Goal: Complete application form: Complete application form

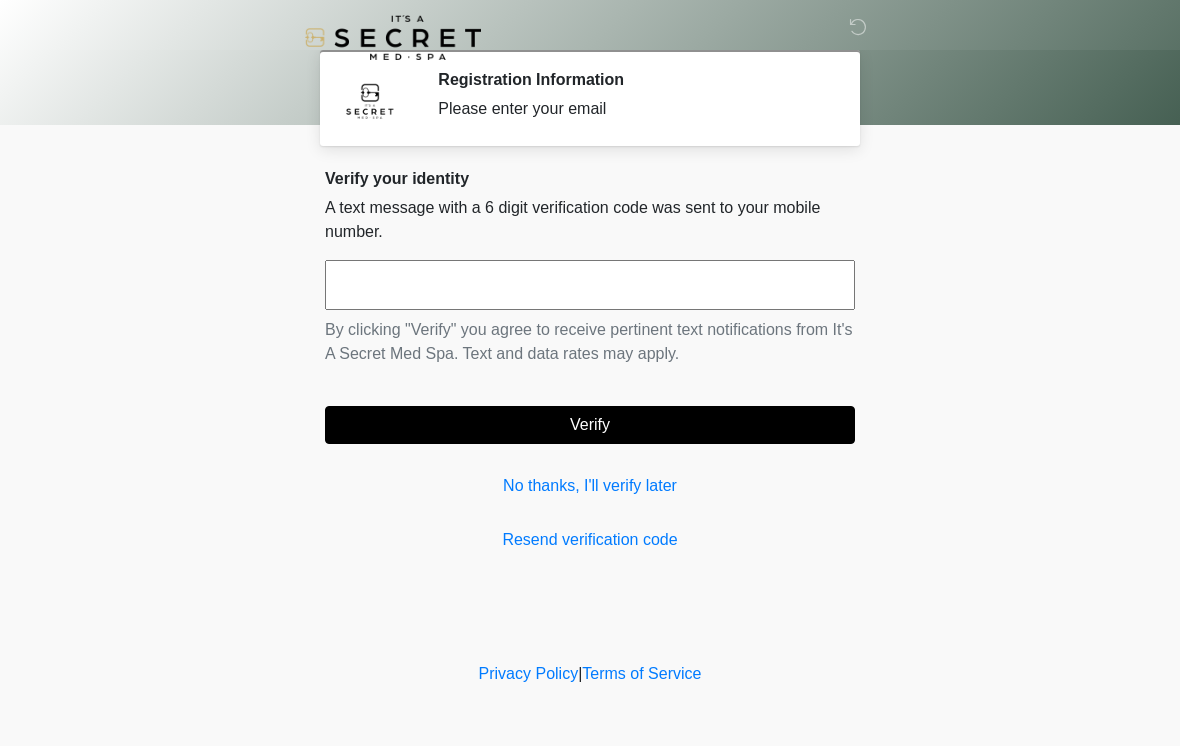
click at [394, 281] on input "text" at bounding box center [590, 285] width 530 height 50
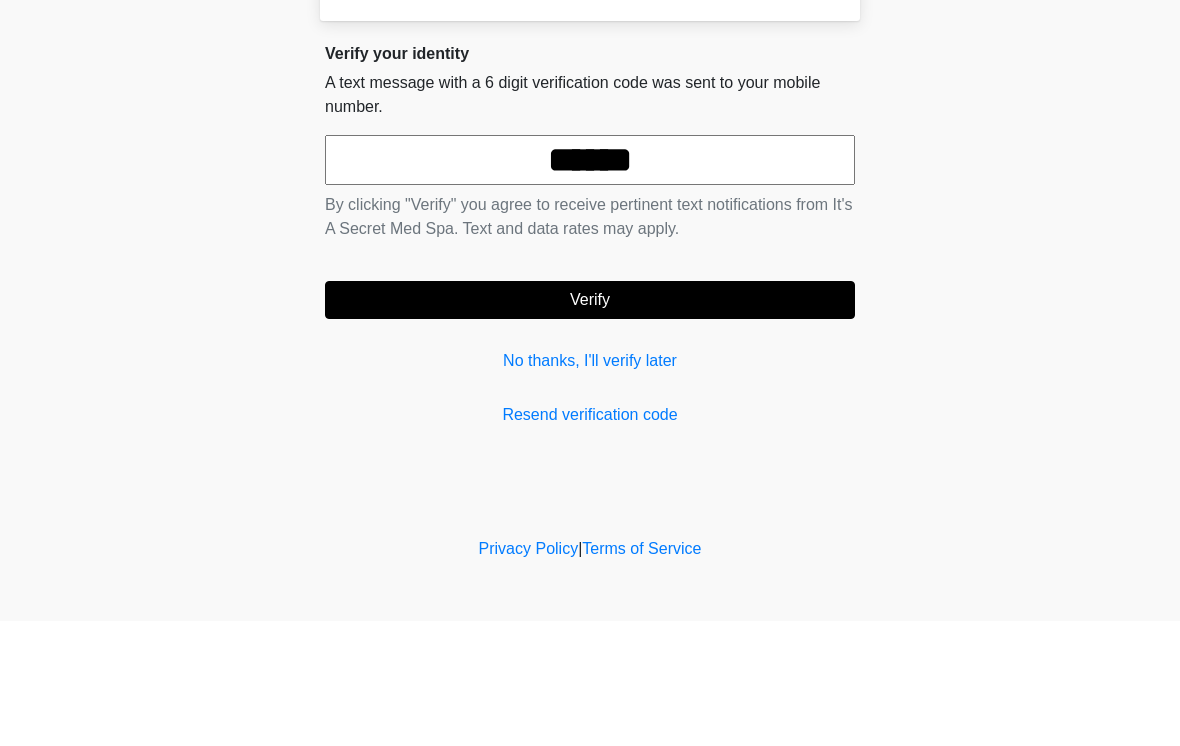
type input "******"
click at [624, 406] on button "Verify" at bounding box center [590, 425] width 530 height 38
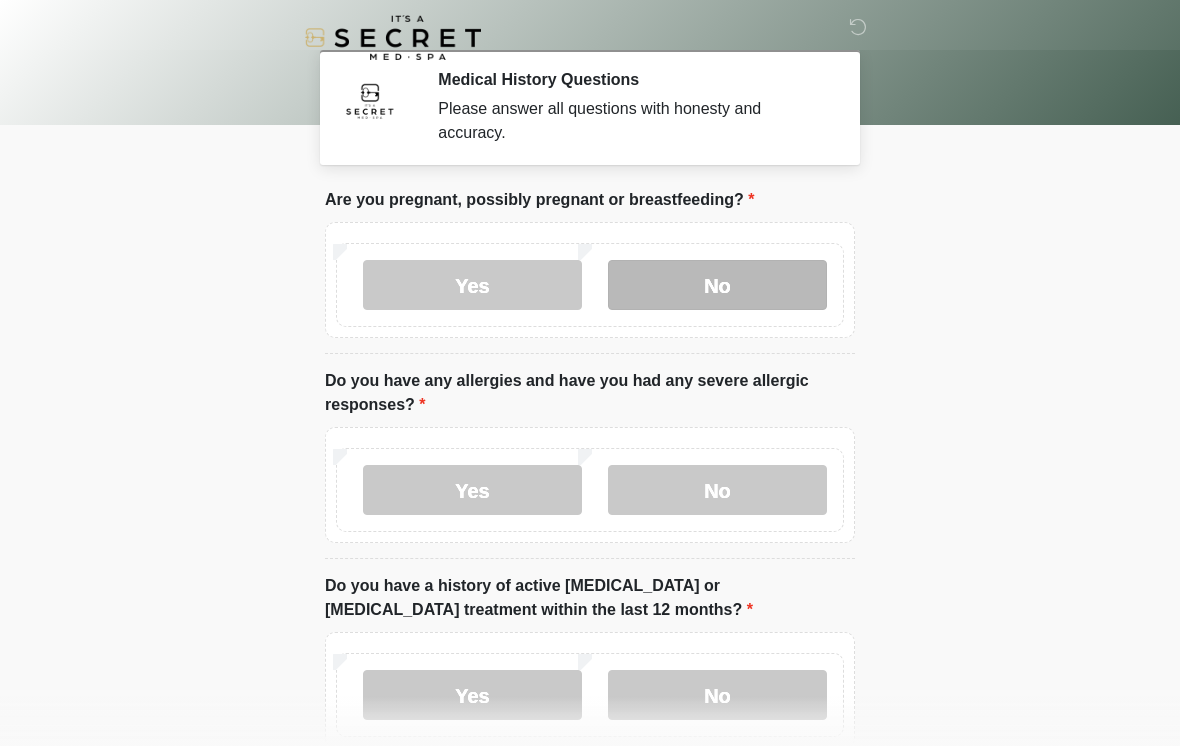
click at [729, 275] on label "No" at bounding box center [717, 285] width 219 height 50
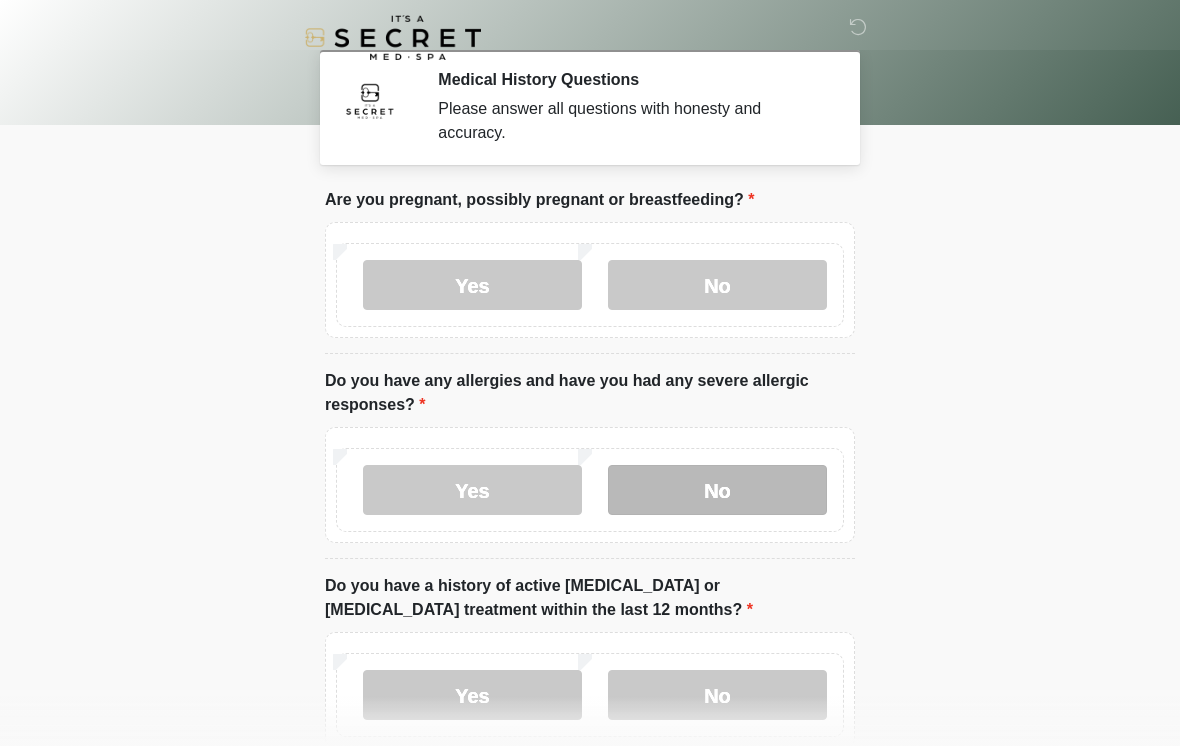
click at [716, 476] on label "No" at bounding box center [717, 490] width 219 height 50
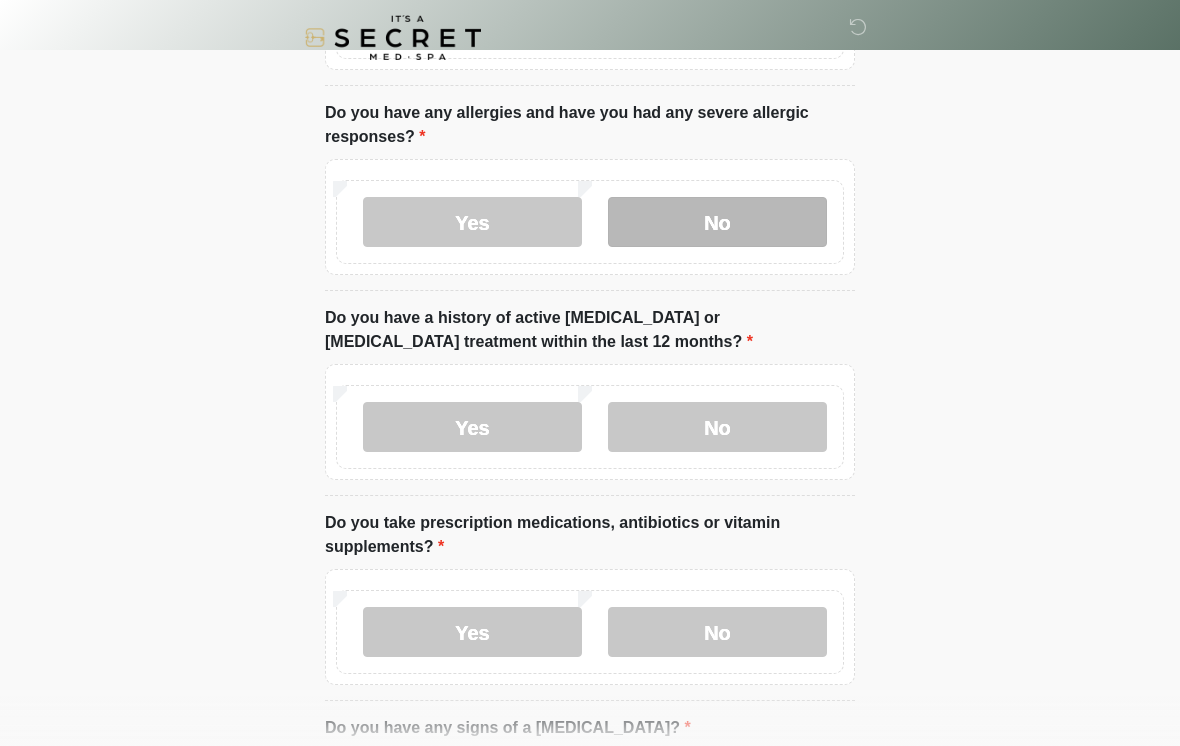
scroll to position [281, 0]
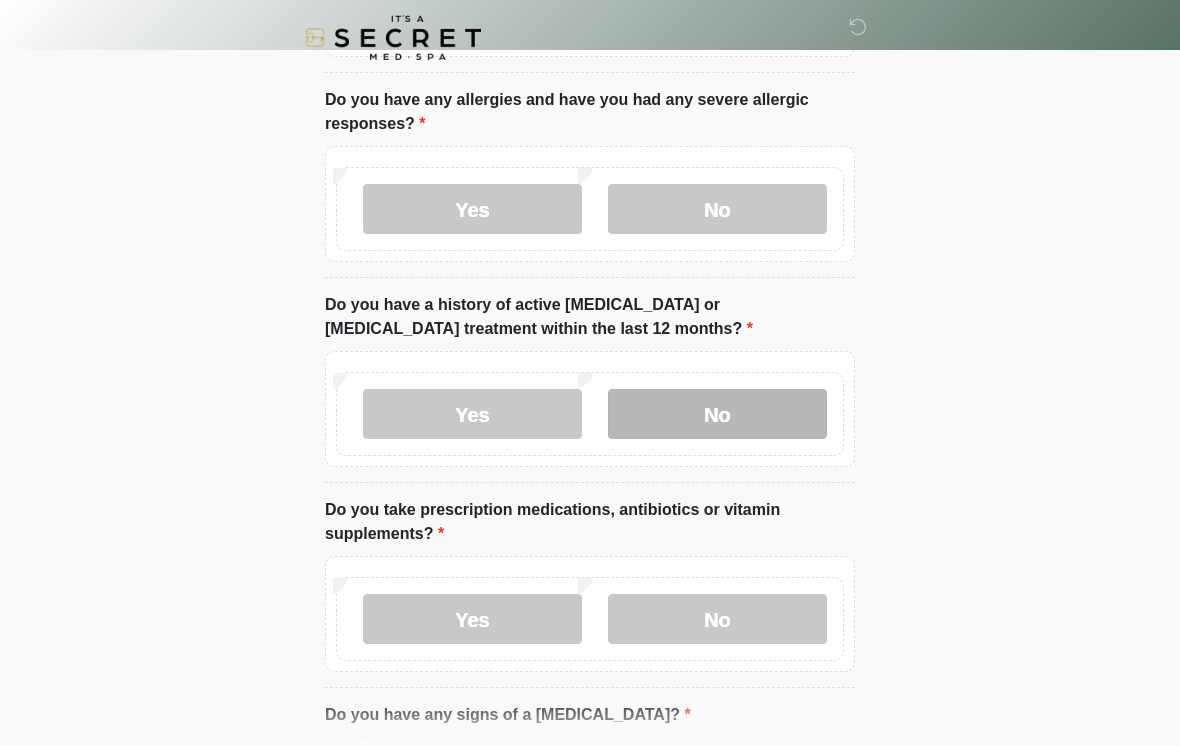
click at [738, 406] on label "No" at bounding box center [717, 414] width 219 height 50
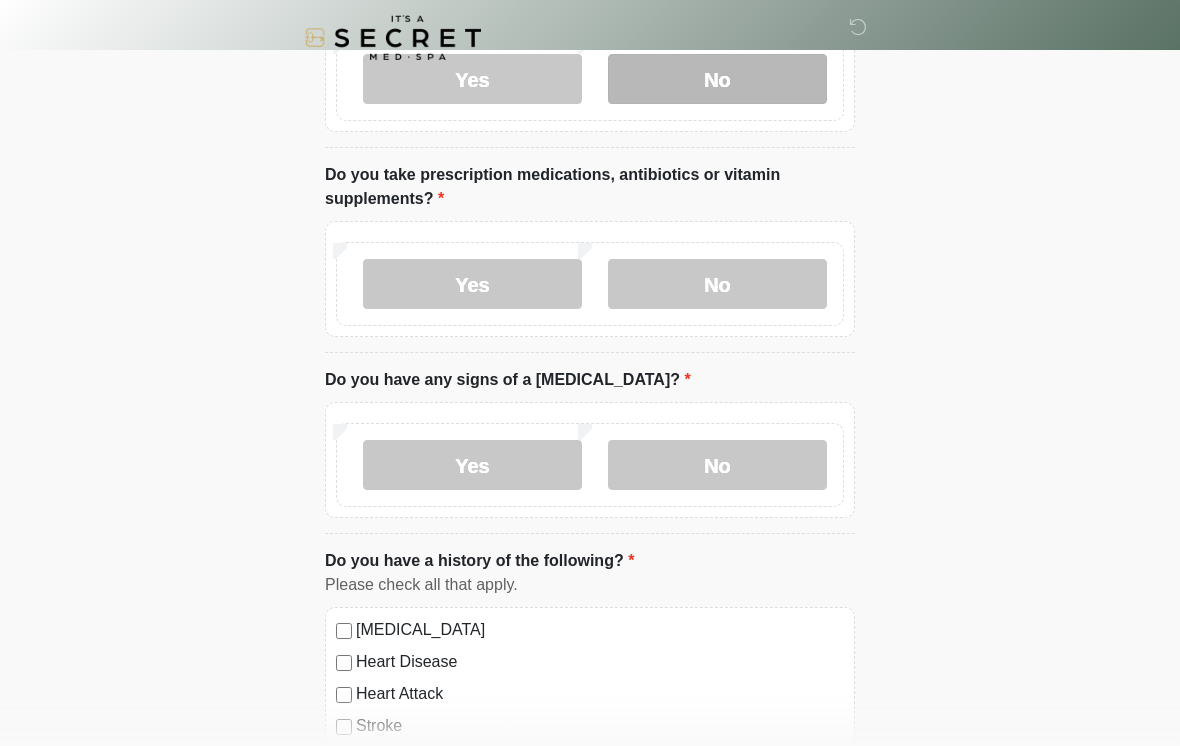
scroll to position [618, 0]
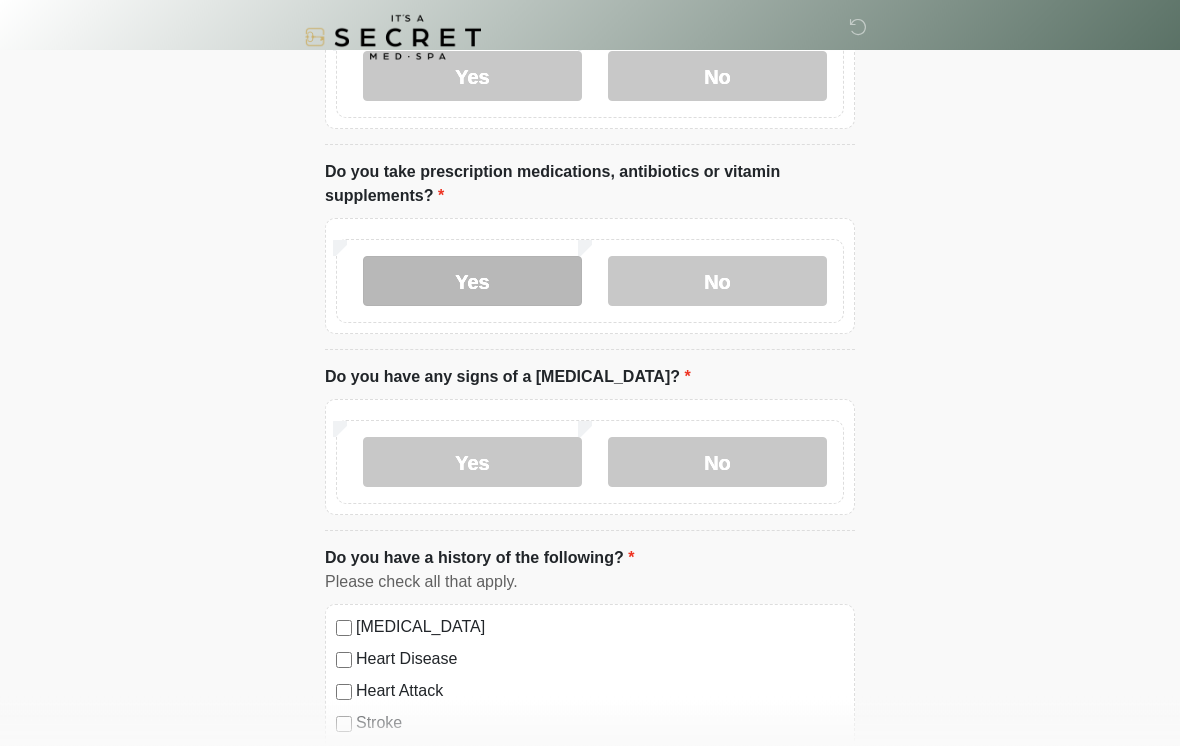
click at [477, 284] on label "Yes" at bounding box center [472, 282] width 219 height 50
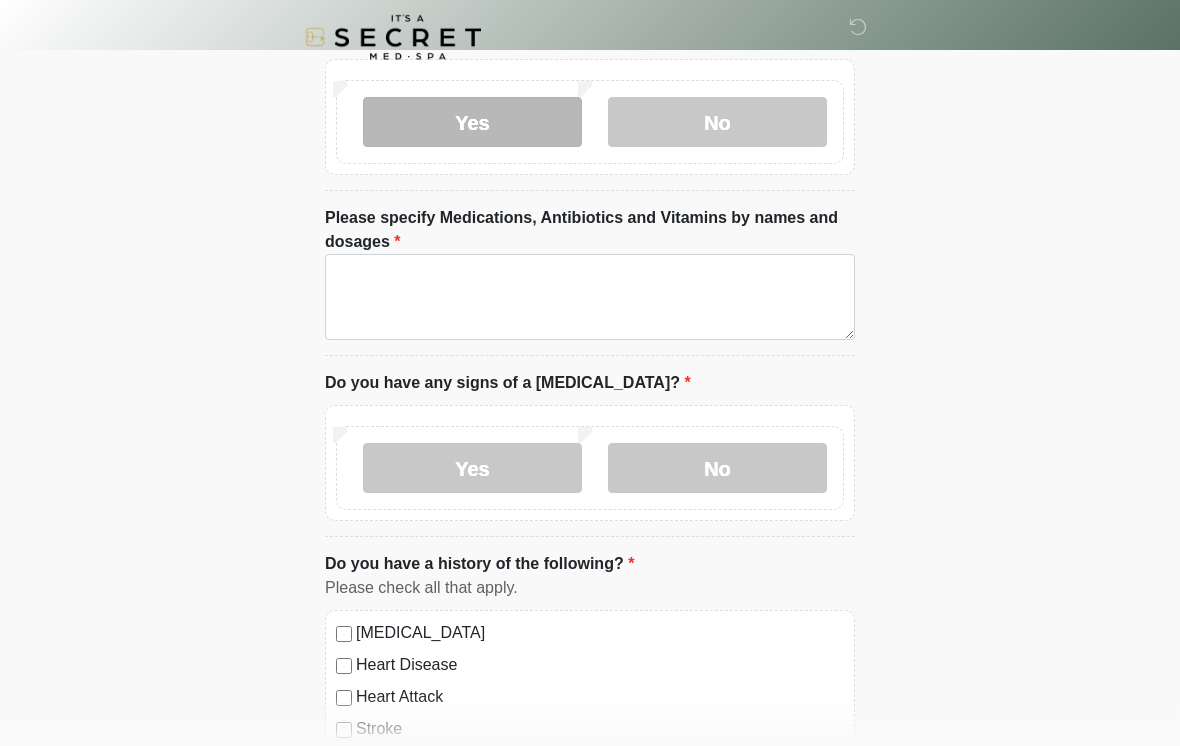
scroll to position [779, 0]
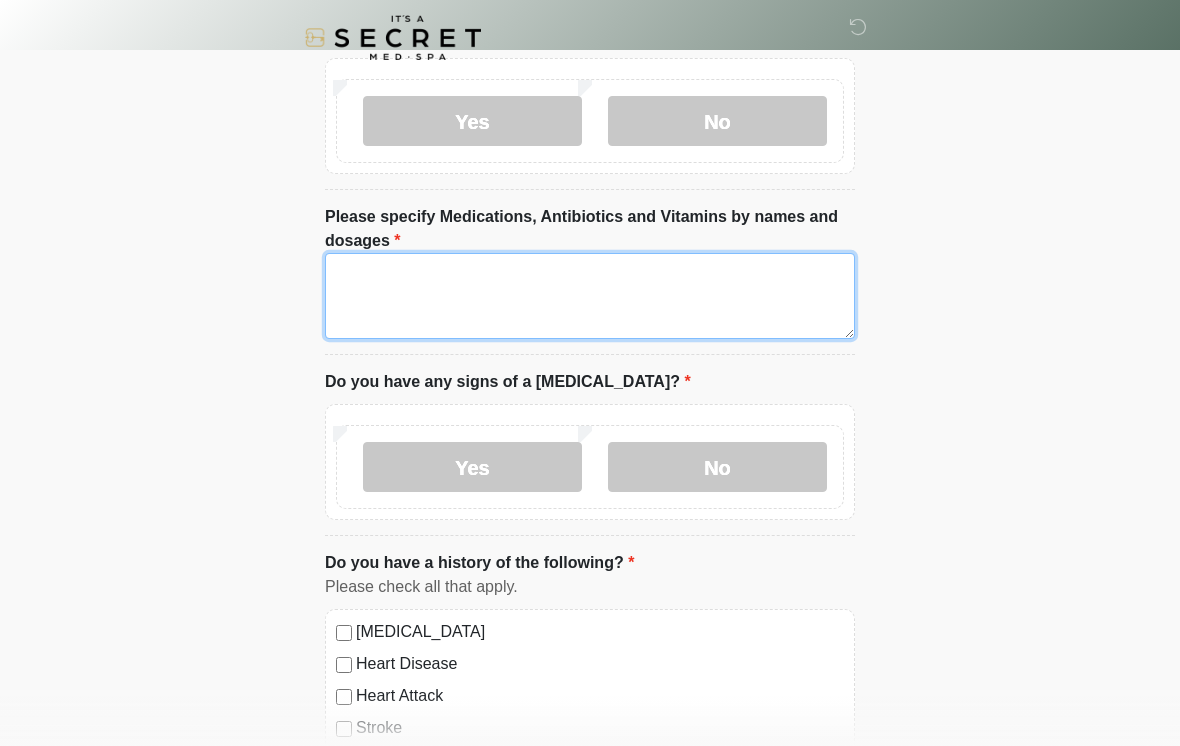
click at [391, 280] on textarea "Please specify Medications, Antibiotics and Vitamins by names and dosages" at bounding box center [590, 296] width 530 height 86
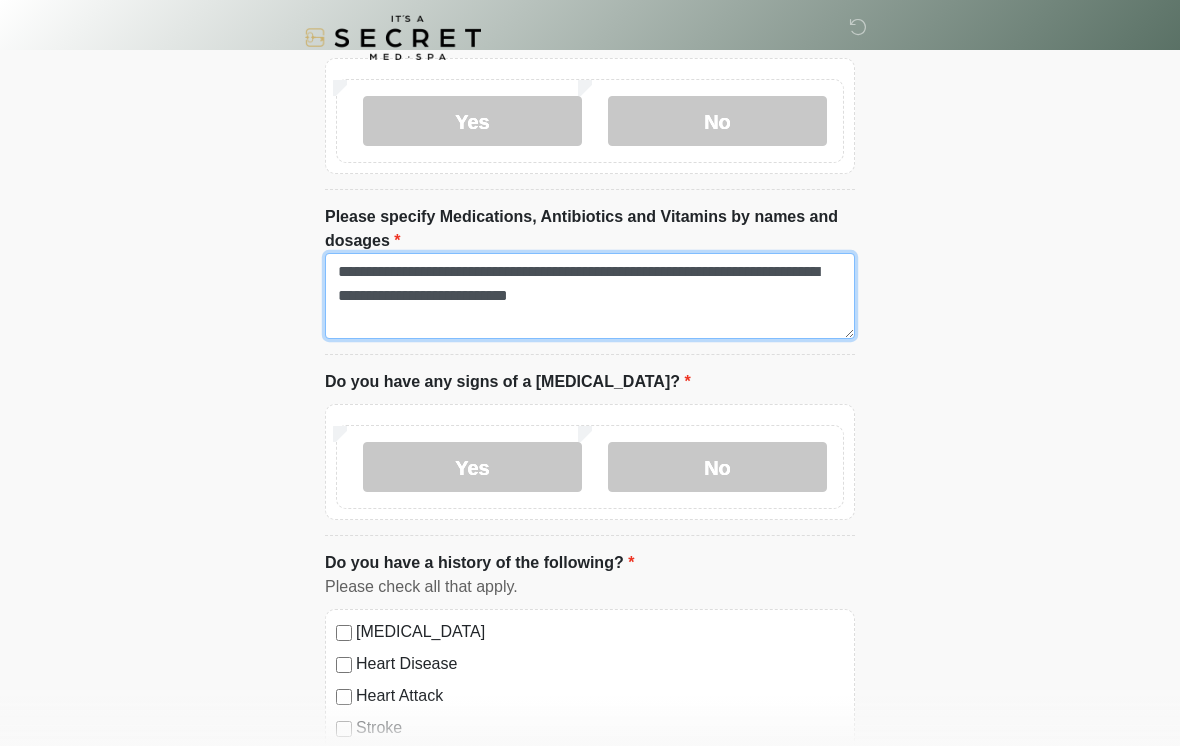
click at [673, 297] on textarea "**********" at bounding box center [590, 296] width 530 height 86
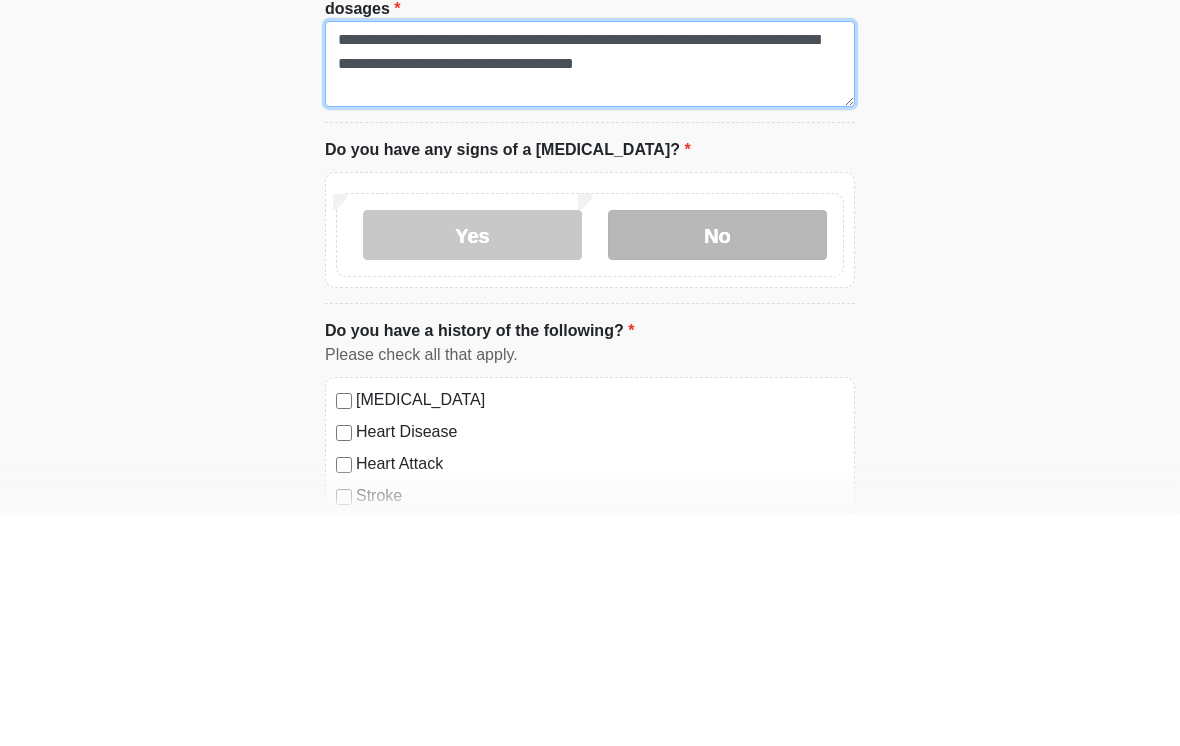
type textarea "**********"
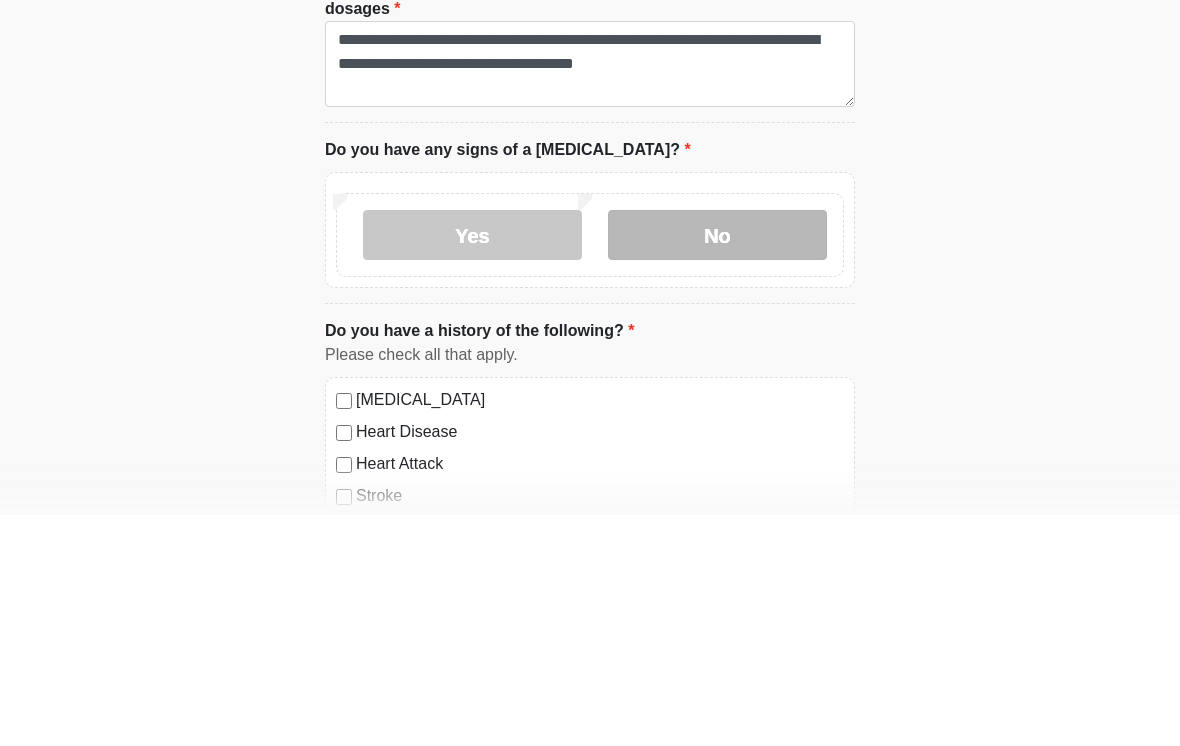
click at [728, 442] on label "No" at bounding box center [717, 467] width 219 height 50
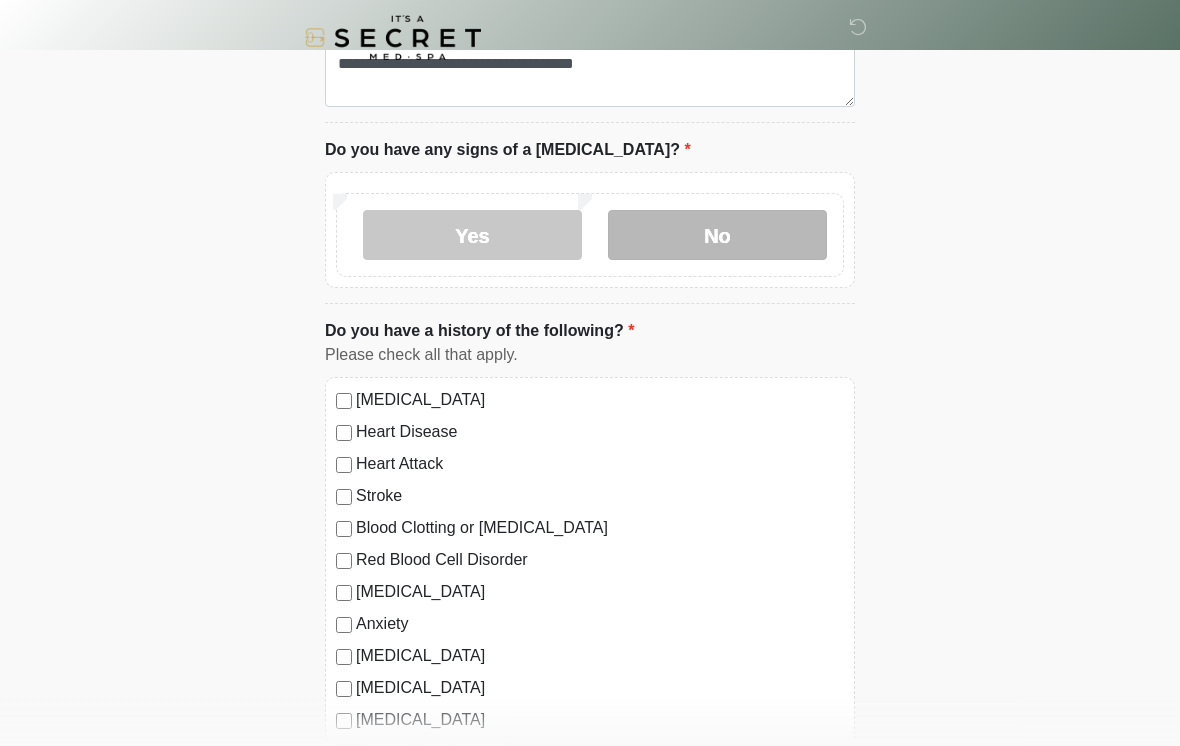
click at [355, 403] on div "[MEDICAL_DATA]" at bounding box center [590, 400] width 508 height 24
click at [360, 452] on label "Heart Attack" at bounding box center [600, 464] width 488 height 24
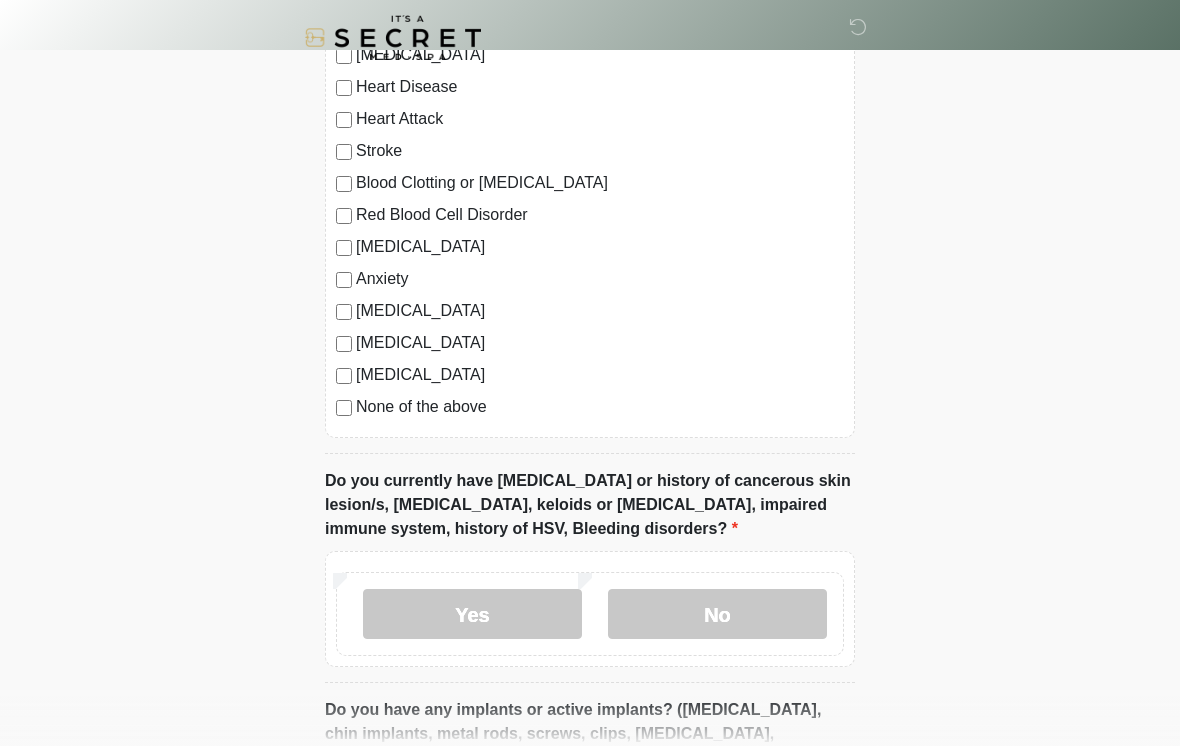
scroll to position [1383, 0]
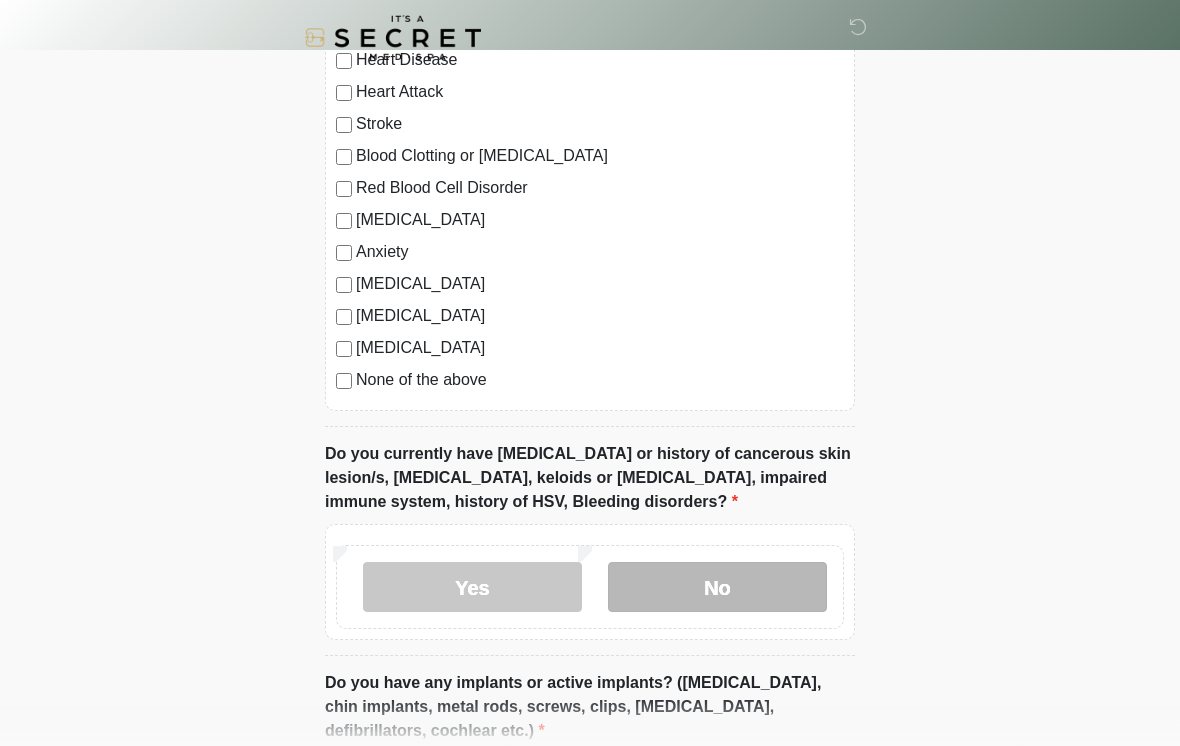
click at [727, 578] on label "No" at bounding box center [717, 587] width 219 height 50
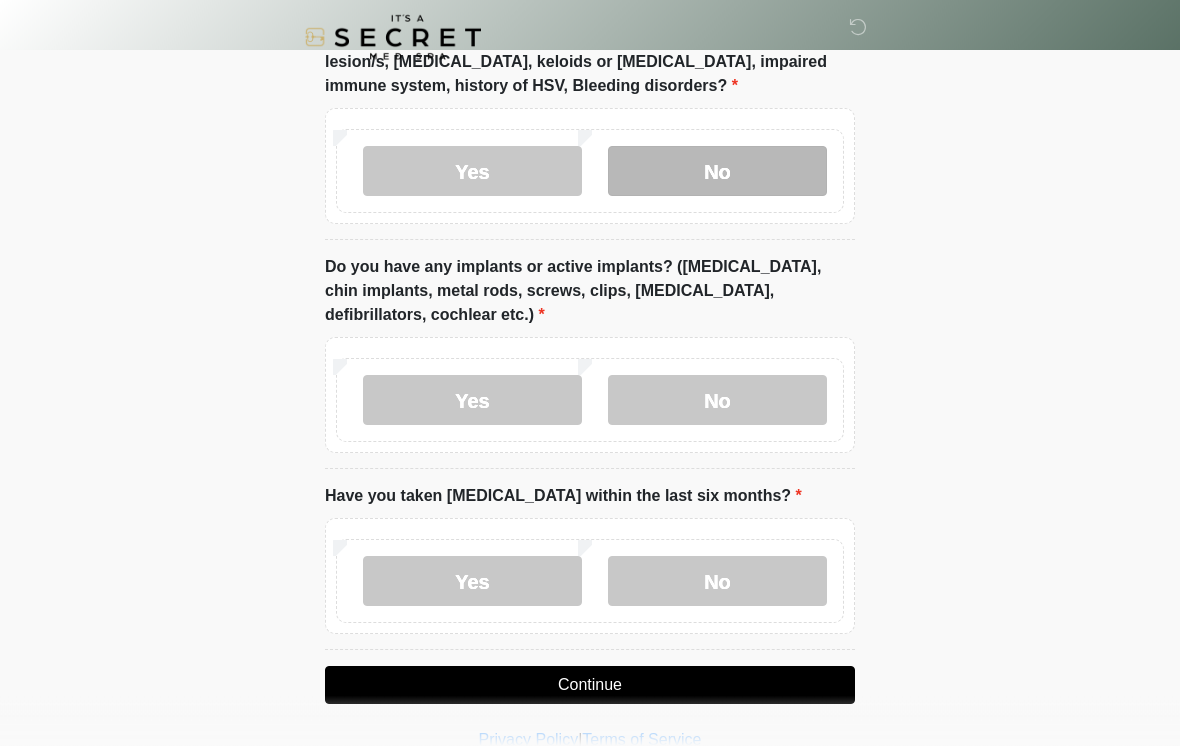
scroll to position [1803, 0]
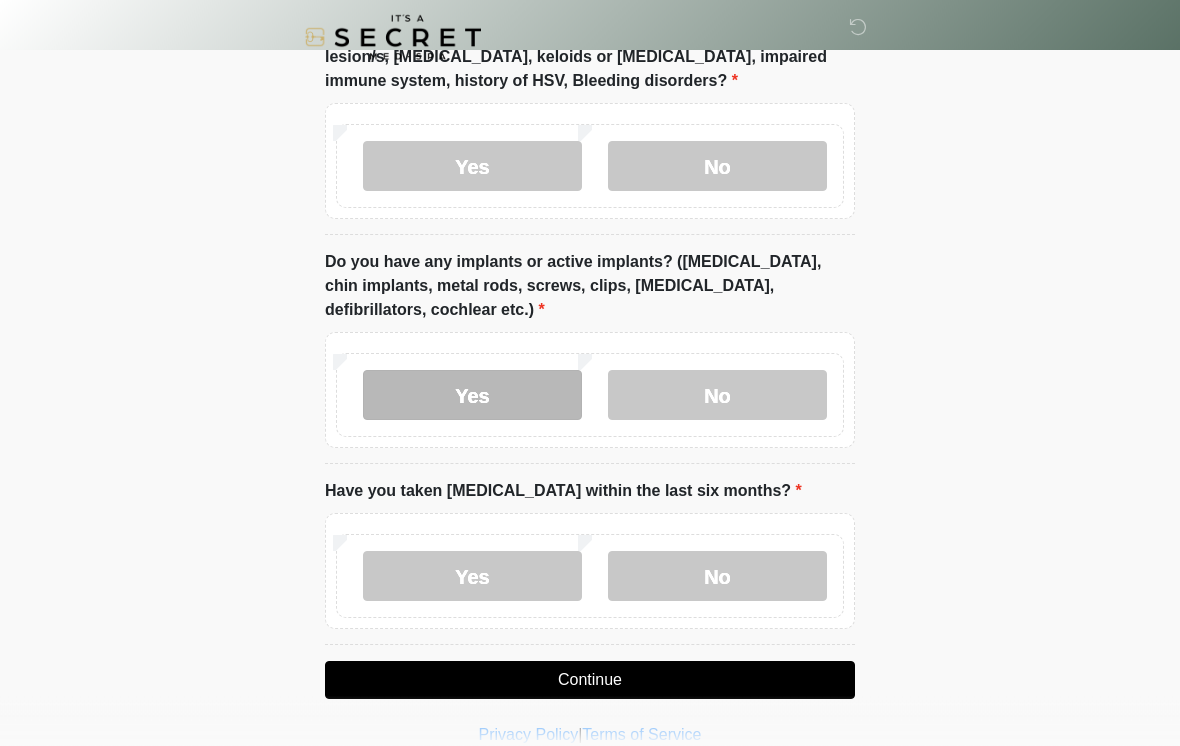
click at [488, 384] on label "Yes" at bounding box center [472, 396] width 219 height 50
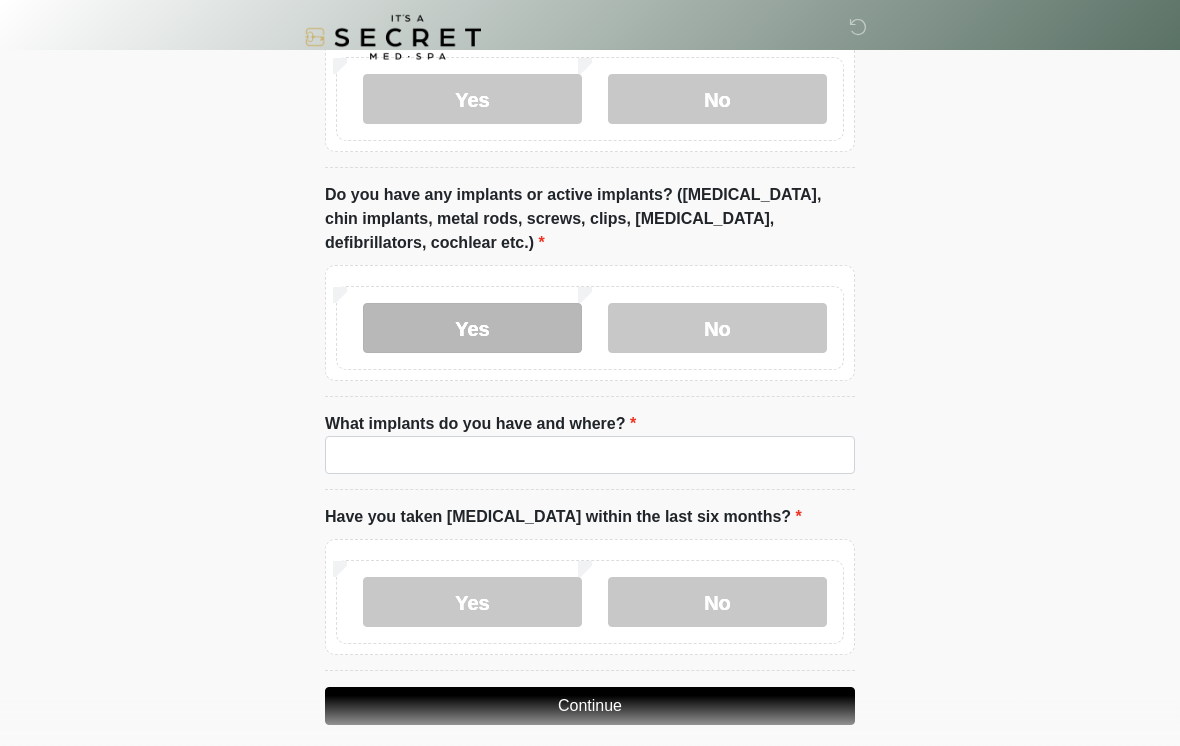
scroll to position [1871, 0]
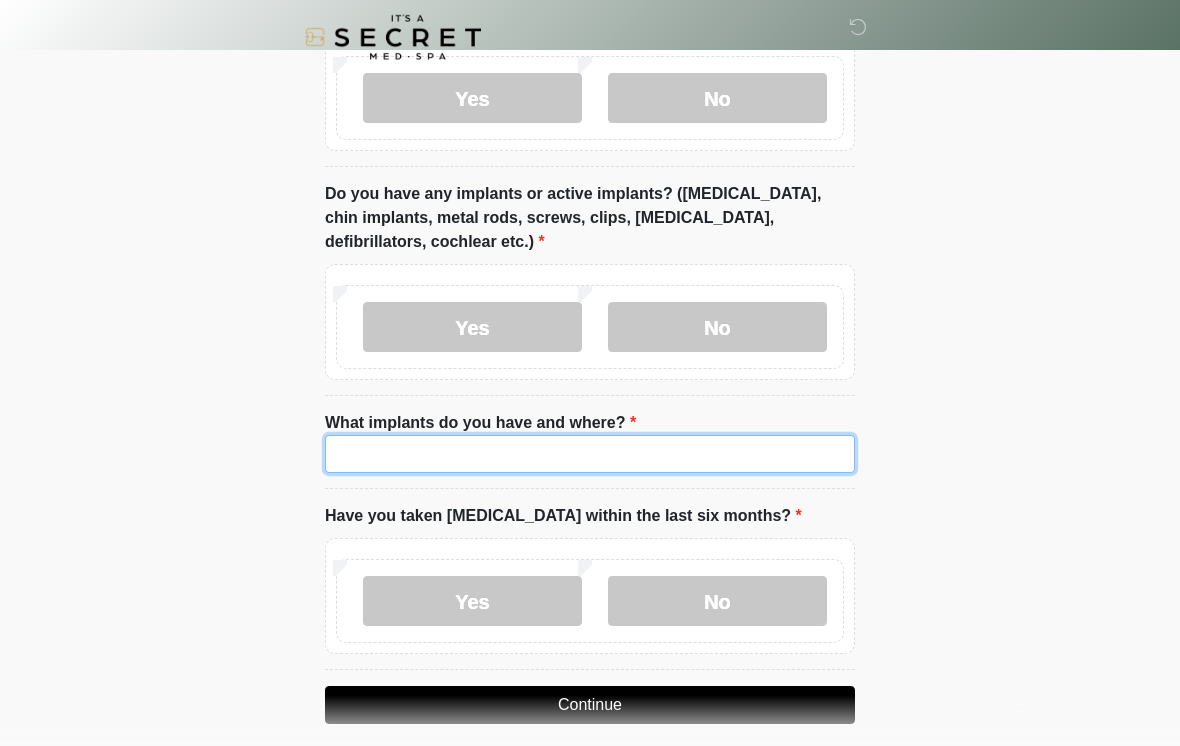
click at [478, 447] on input "What implants do you have and where?" at bounding box center [590, 455] width 530 height 38
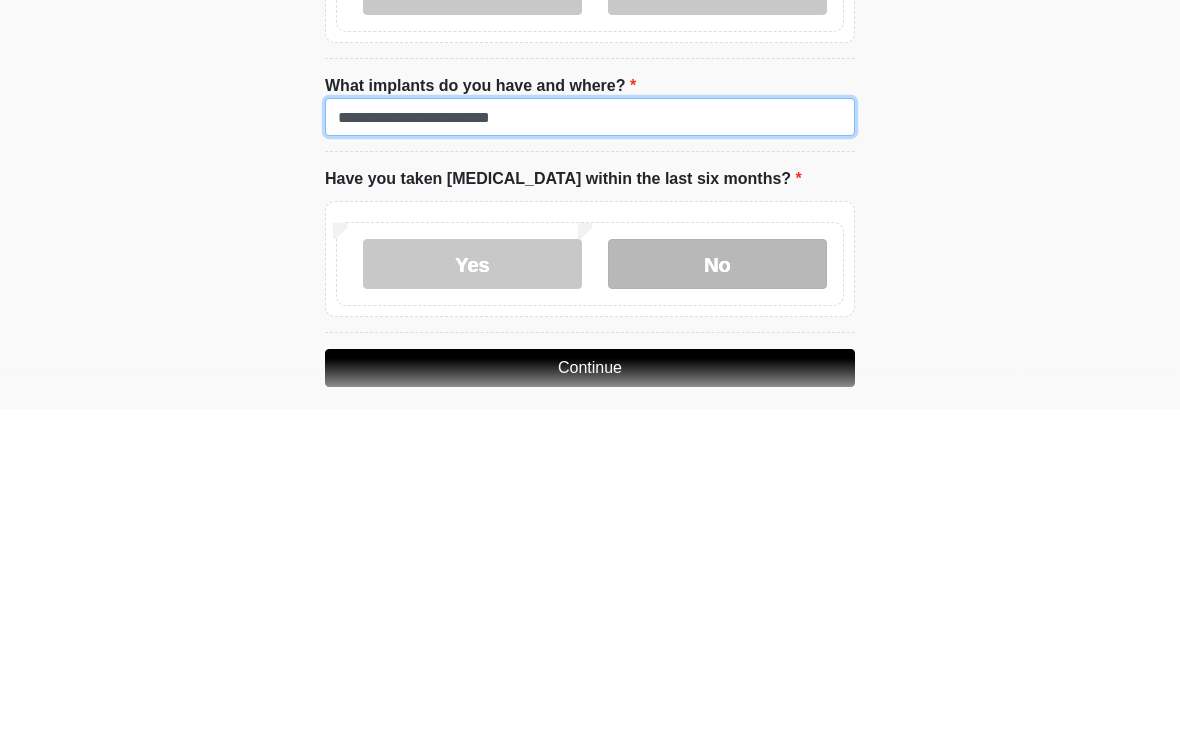
type input "**********"
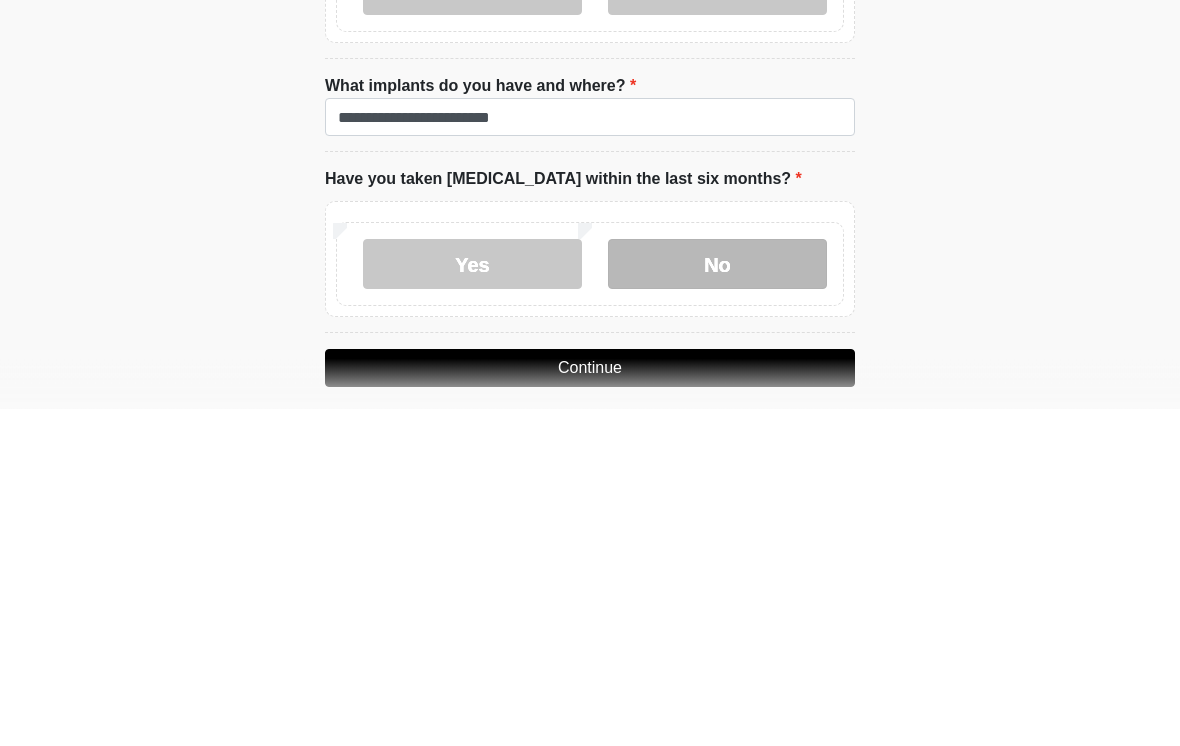
click at [729, 577] on label "No" at bounding box center [717, 602] width 219 height 50
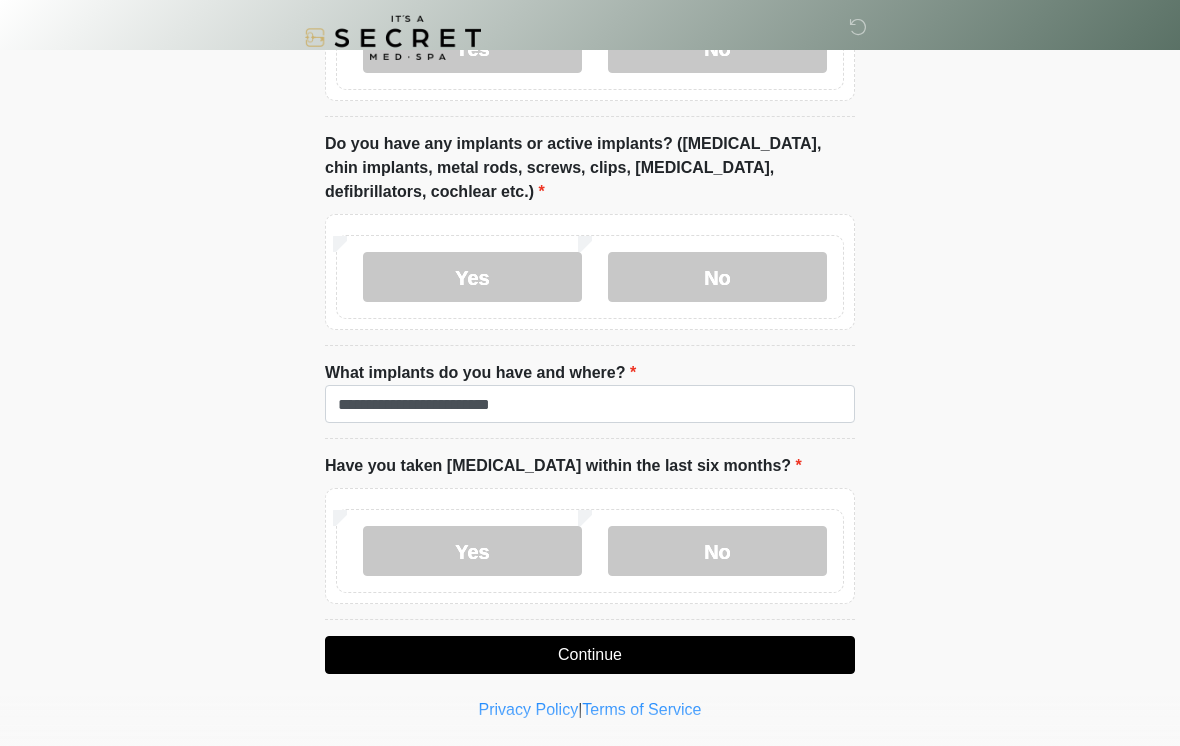
click at [615, 642] on button "Continue" at bounding box center [590, 655] width 530 height 38
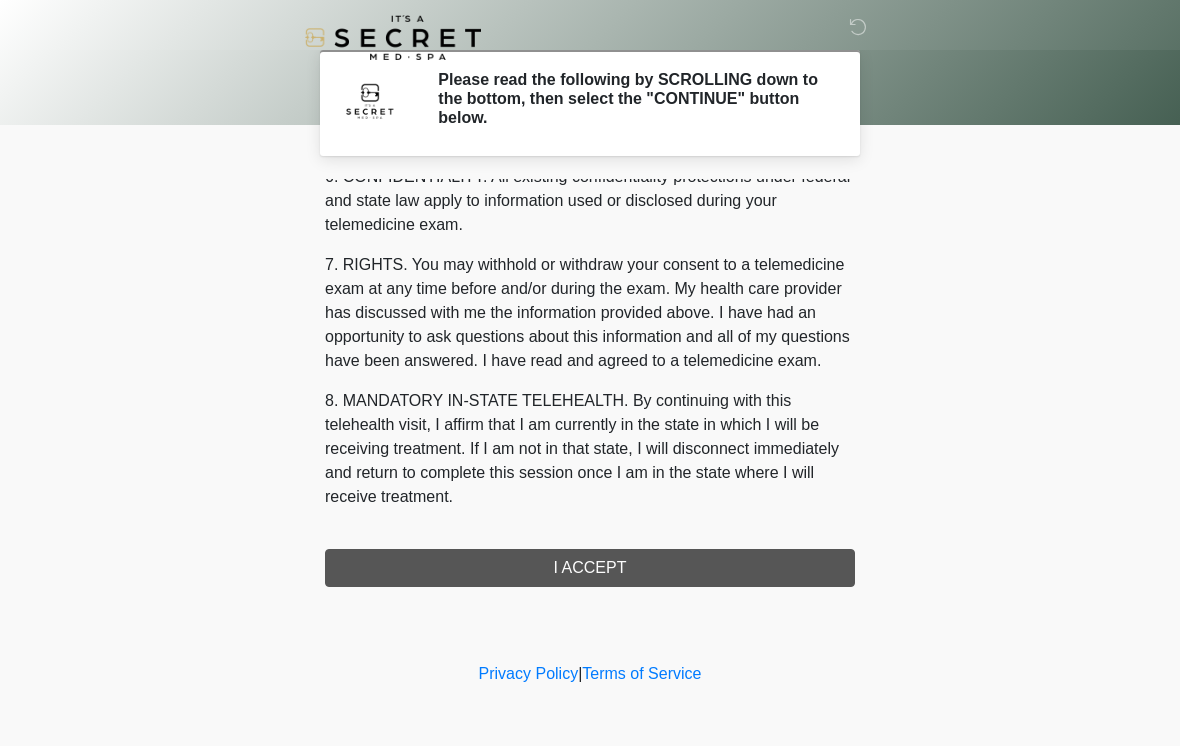
scroll to position [814, 0]
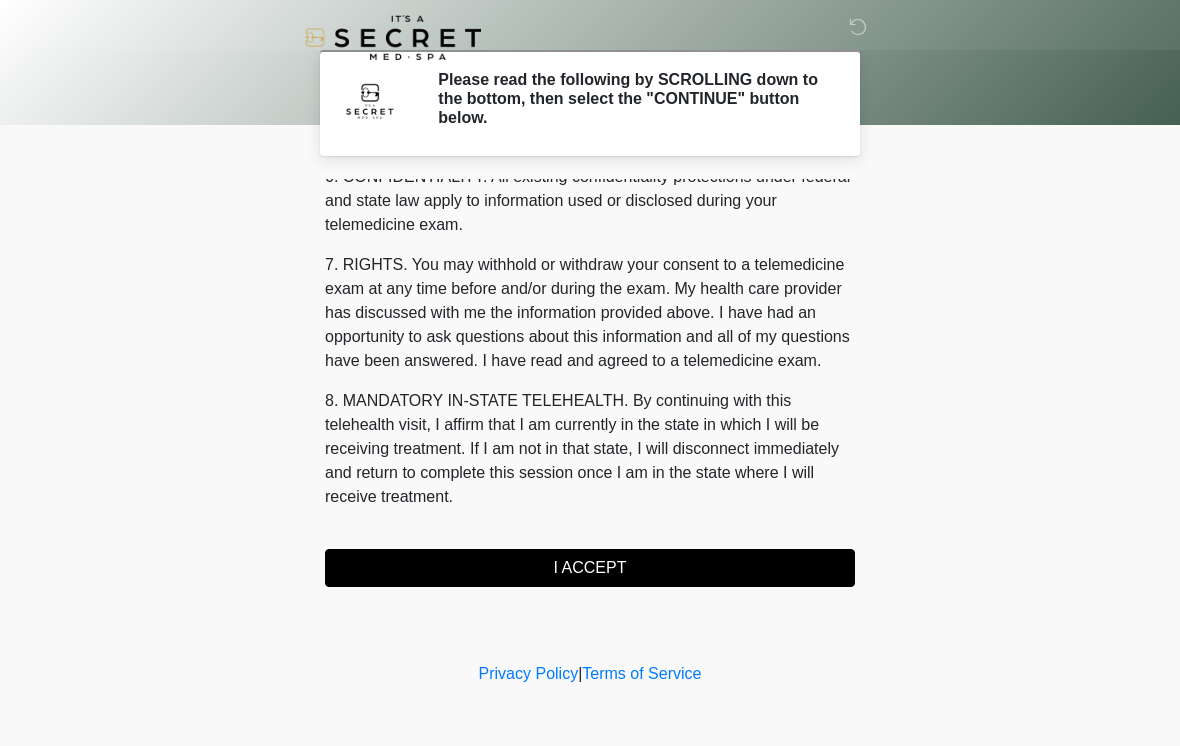
click at [600, 565] on button "I ACCEPT" at bounding box center [590, 568] width 530 height 38
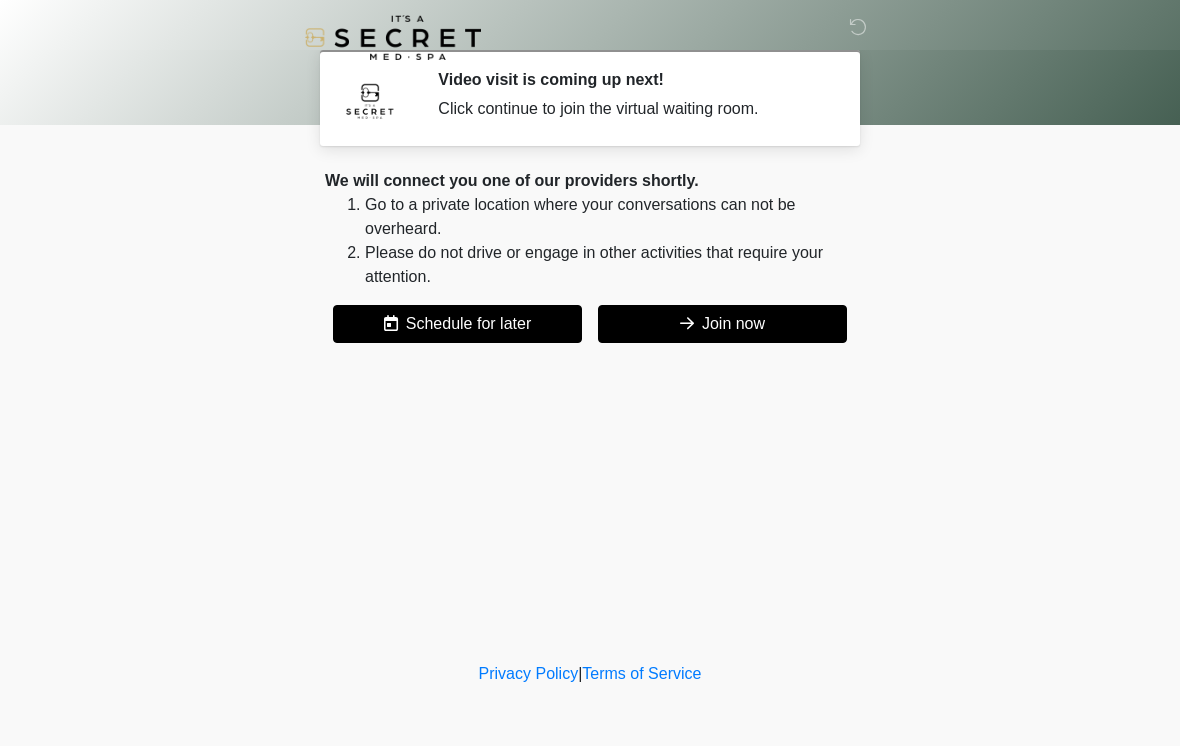
click at [735, 319] on button "Join now" at bounding box center [722, 324] width 249 height 38
